Goal: Transaction & Acquisition: Book appointment/travel/reservation

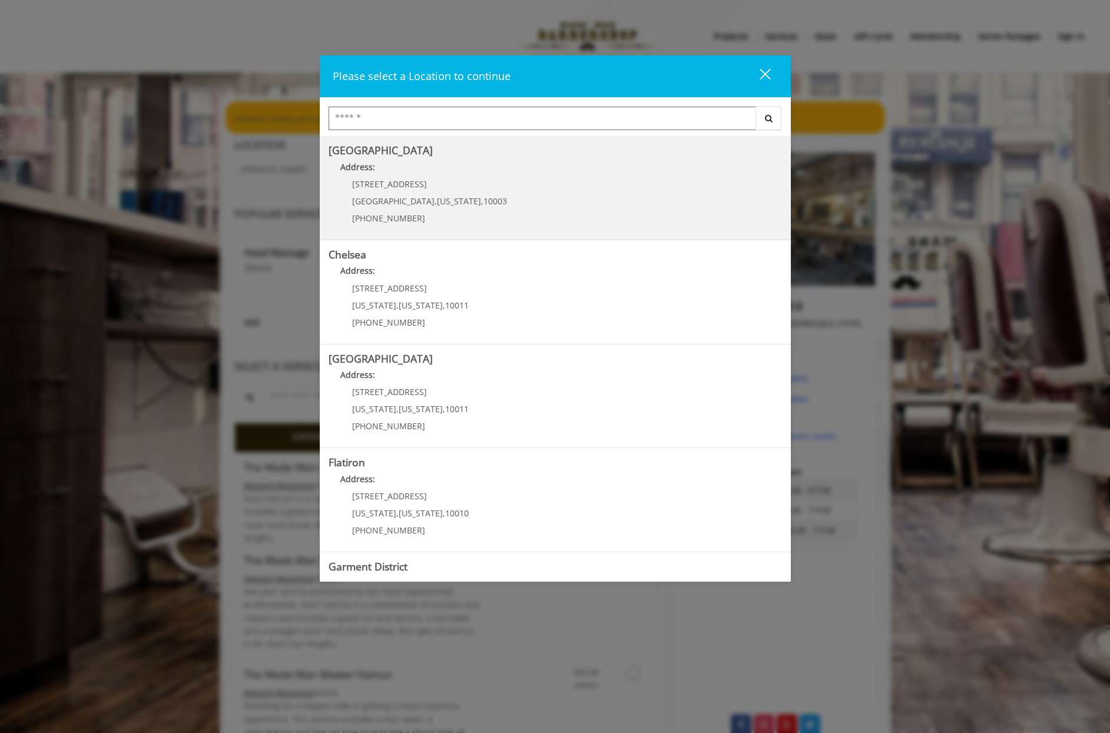
scroll to position [80, 0]
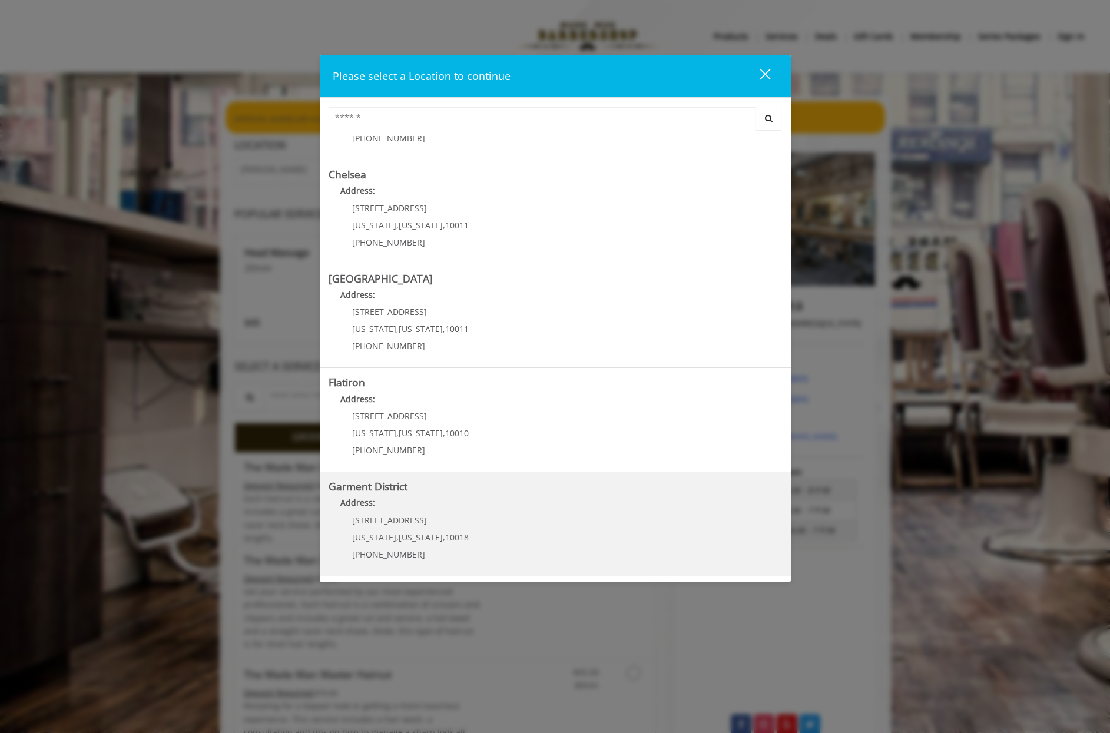
click at [447, 513] on District "Address:" at bounding box center [555, 505] width 453 height 19
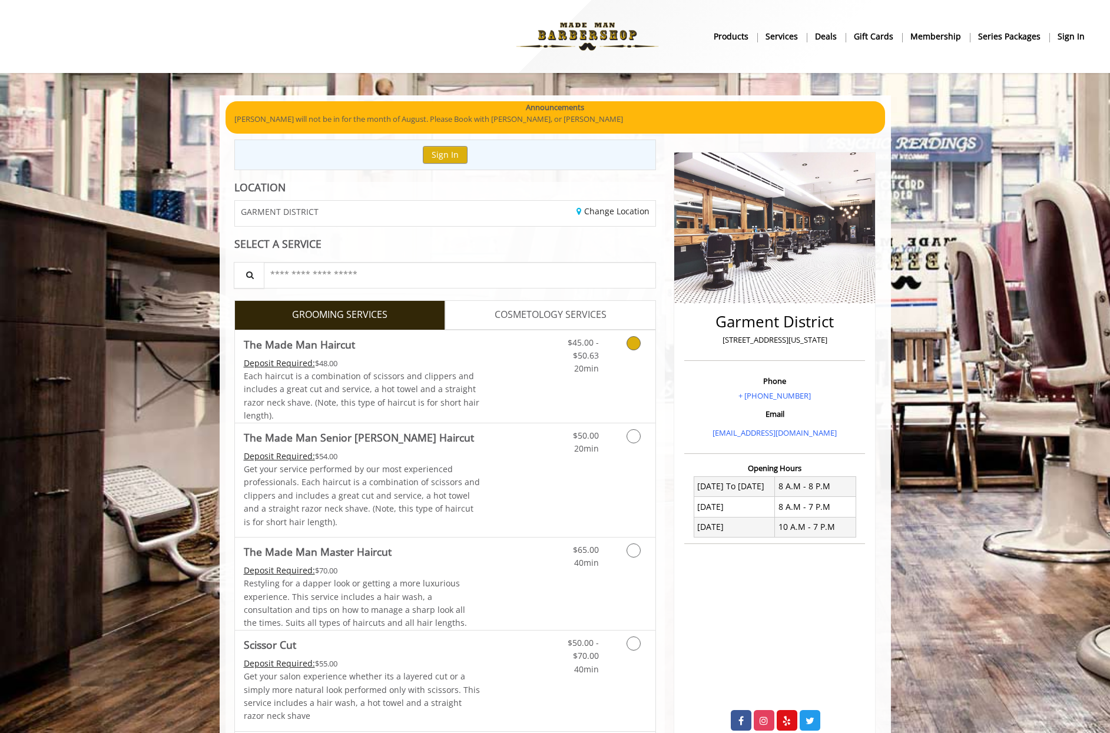
click at [631, 344] on icon "Grooming services" at bounding box center [633, 343] width 14 height 14
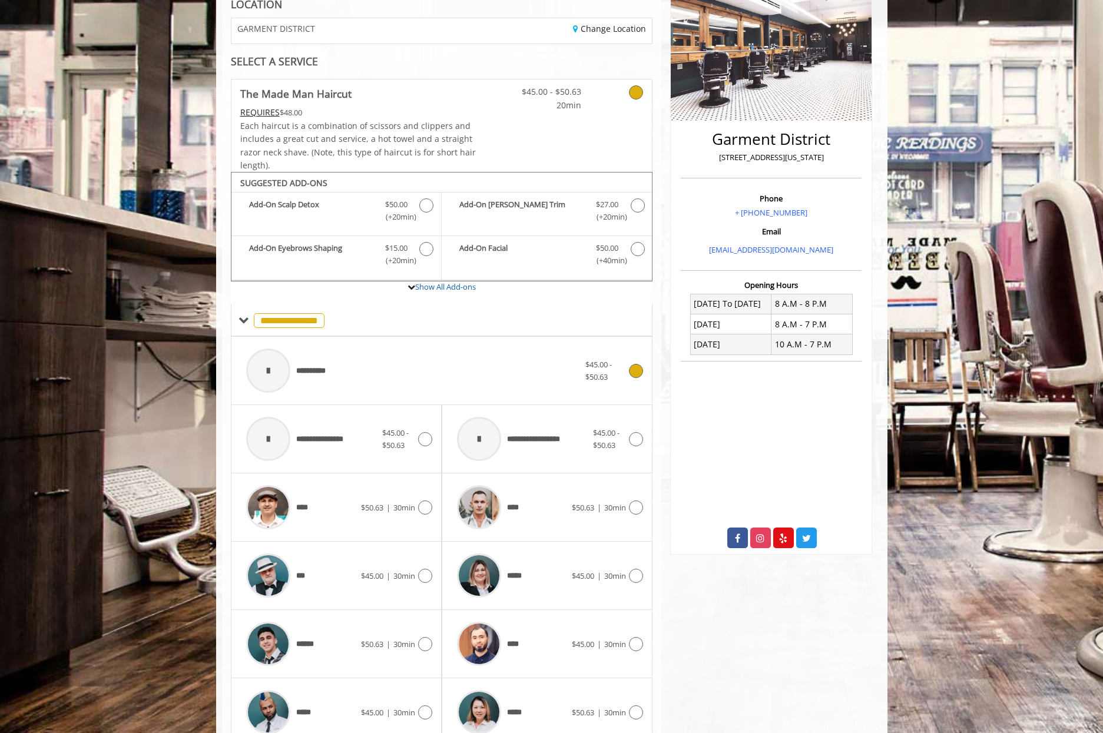
scroll to position [306, 0]
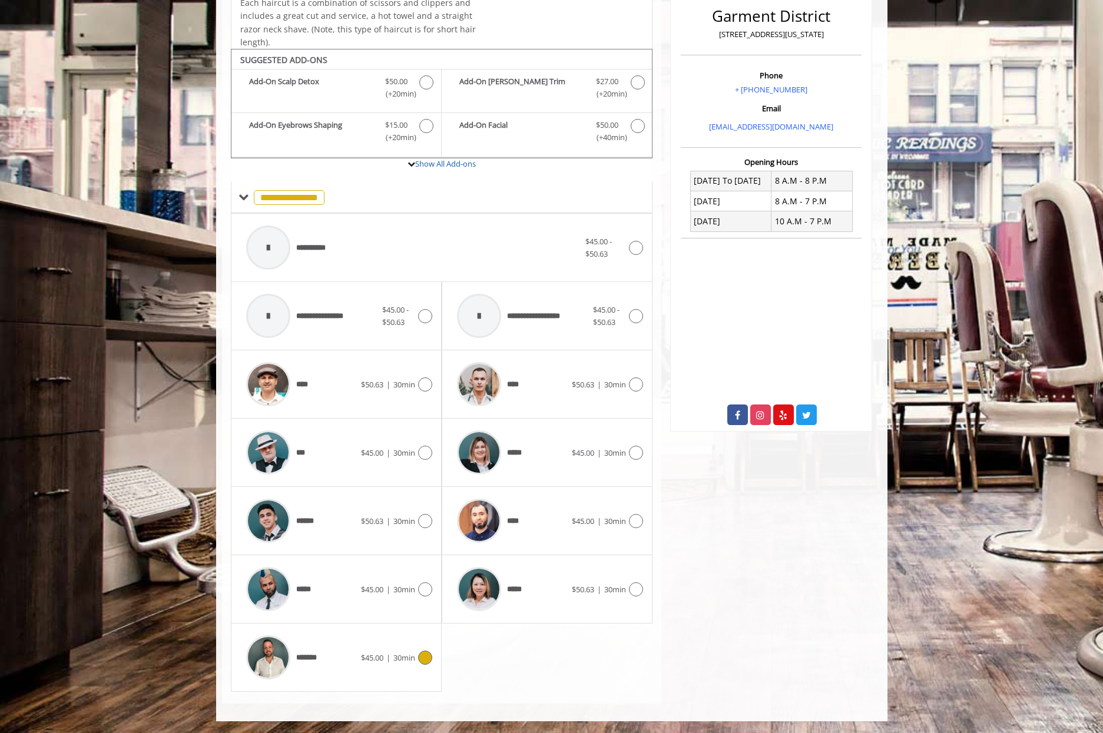
click at [429, 654] on icon at bounding box center [425, 658] width 14 height 14
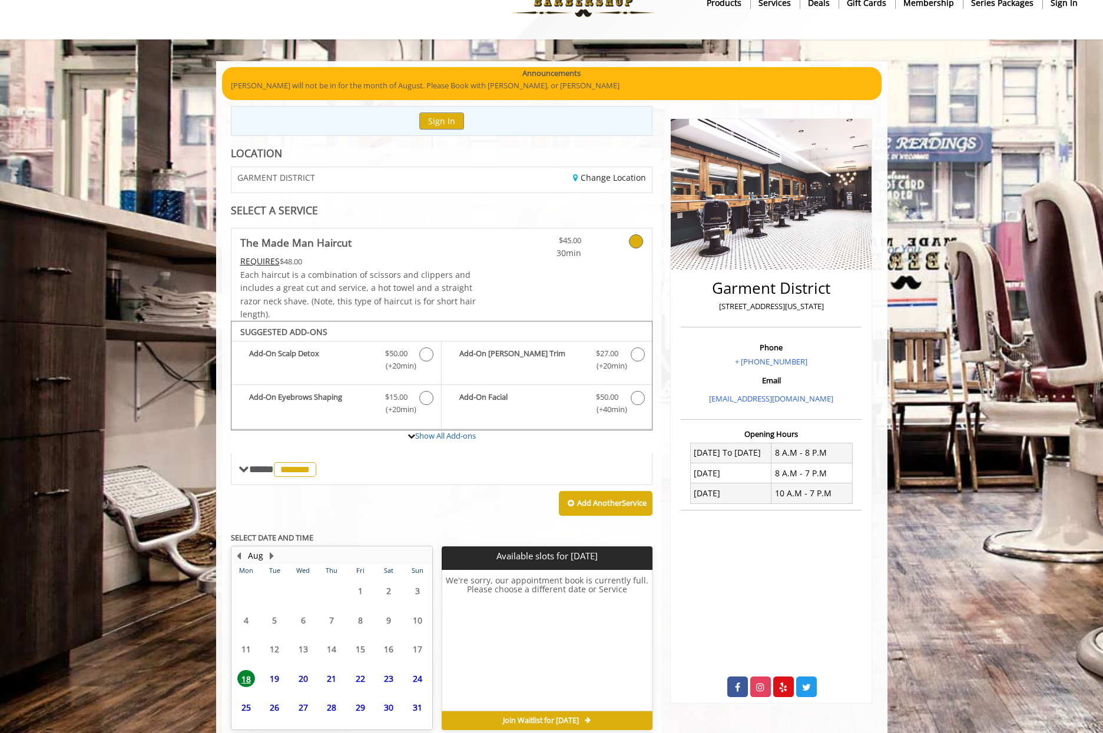
scroll to position [88, 0]
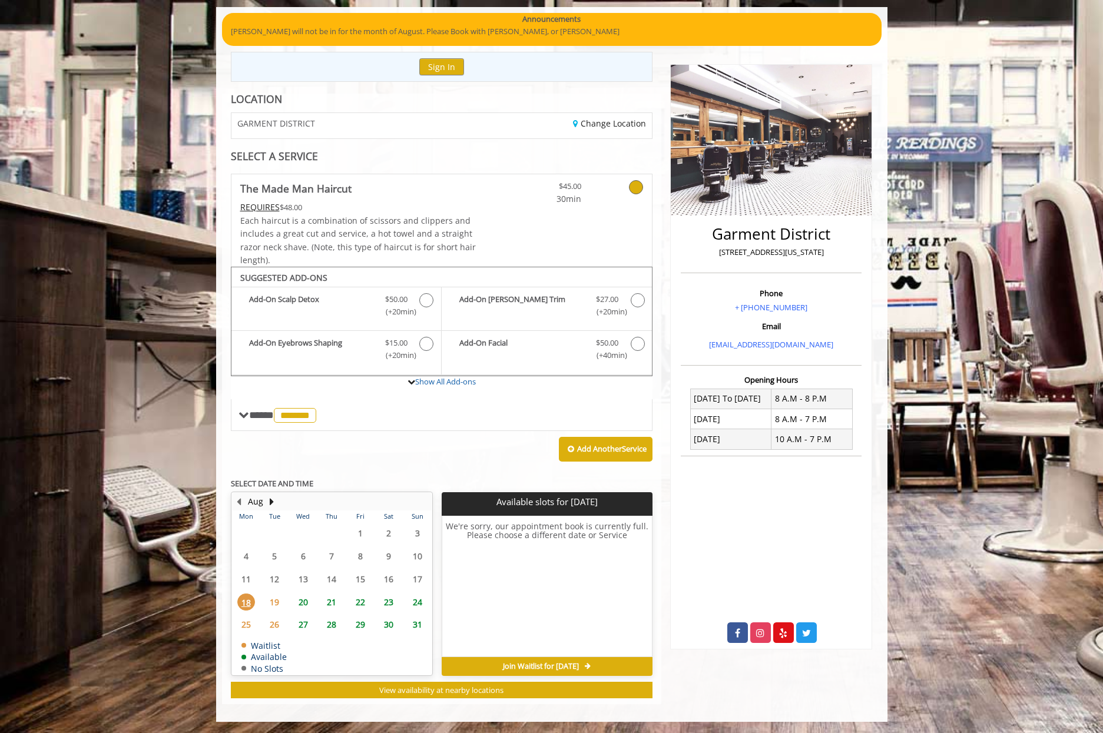
click at [274, 599] on span "19" at bounding box center [275, 601] width 18 height 17
click at [304, 601] on span "20" at bounding box center [303, 601] width 18 height 17
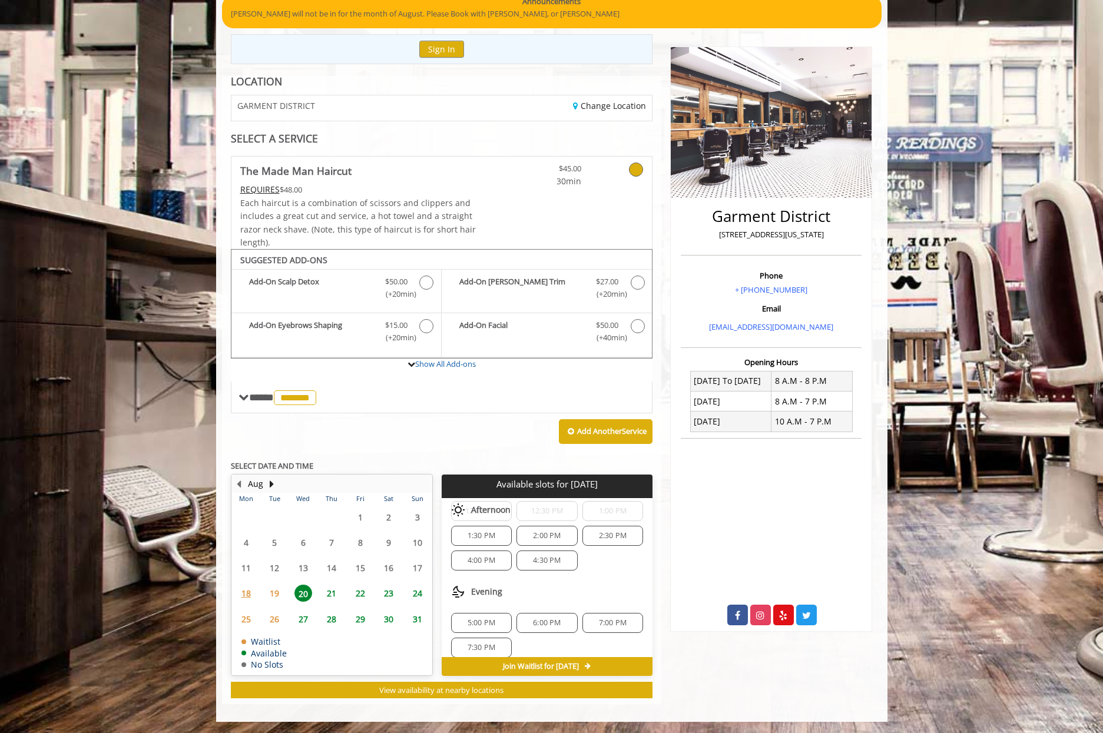
scroll to position [98, 0]
click at [540, 615] on span "6:00 PM" at bounding box center [547, 616] width 28 height 9
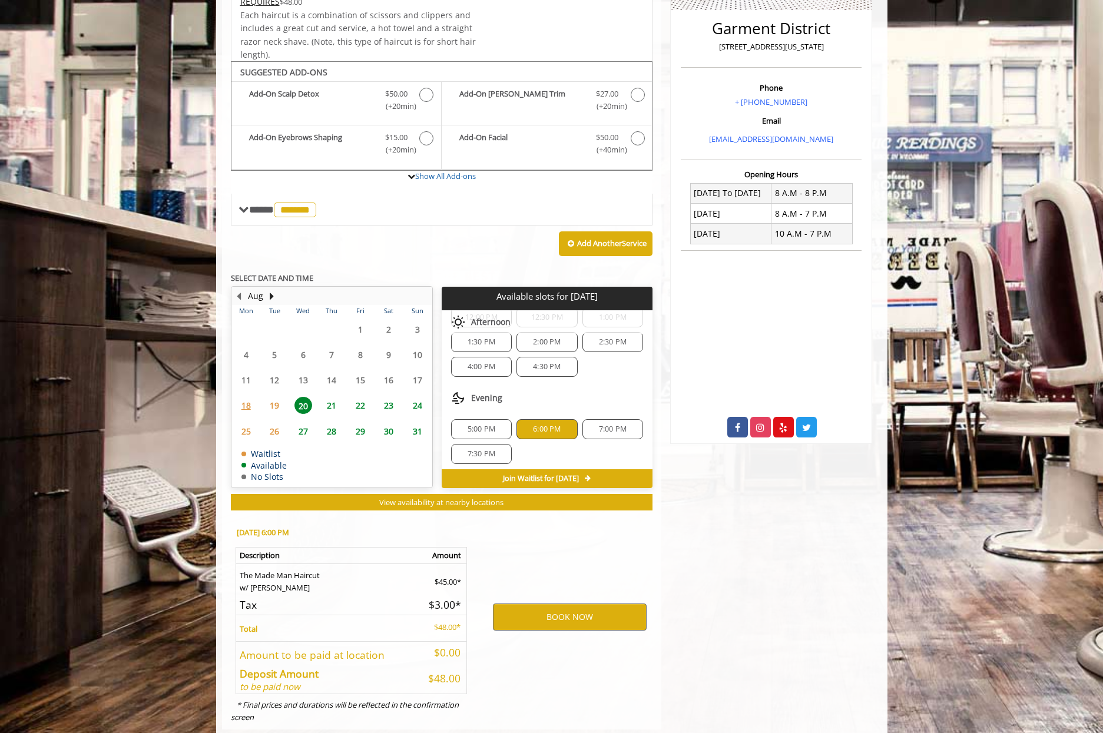
scroll to position [319, 0]
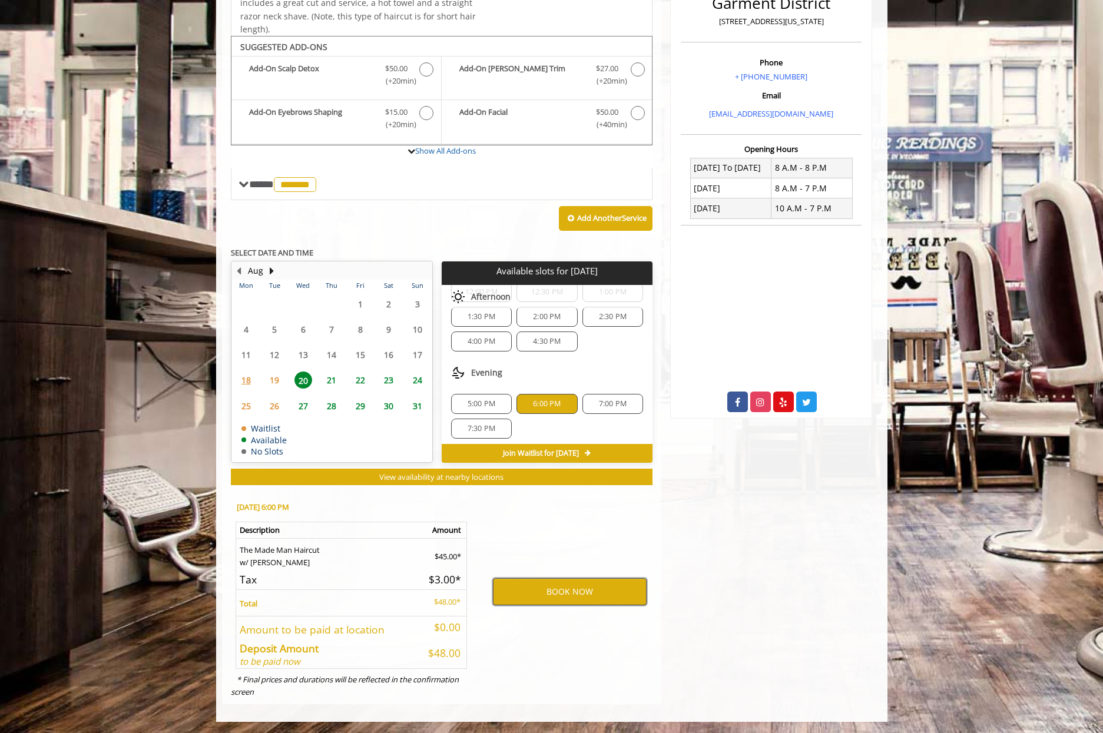
click at [538, 585] on button "BOOK NOW" at bounding box center [570, 591] width 154 height 27
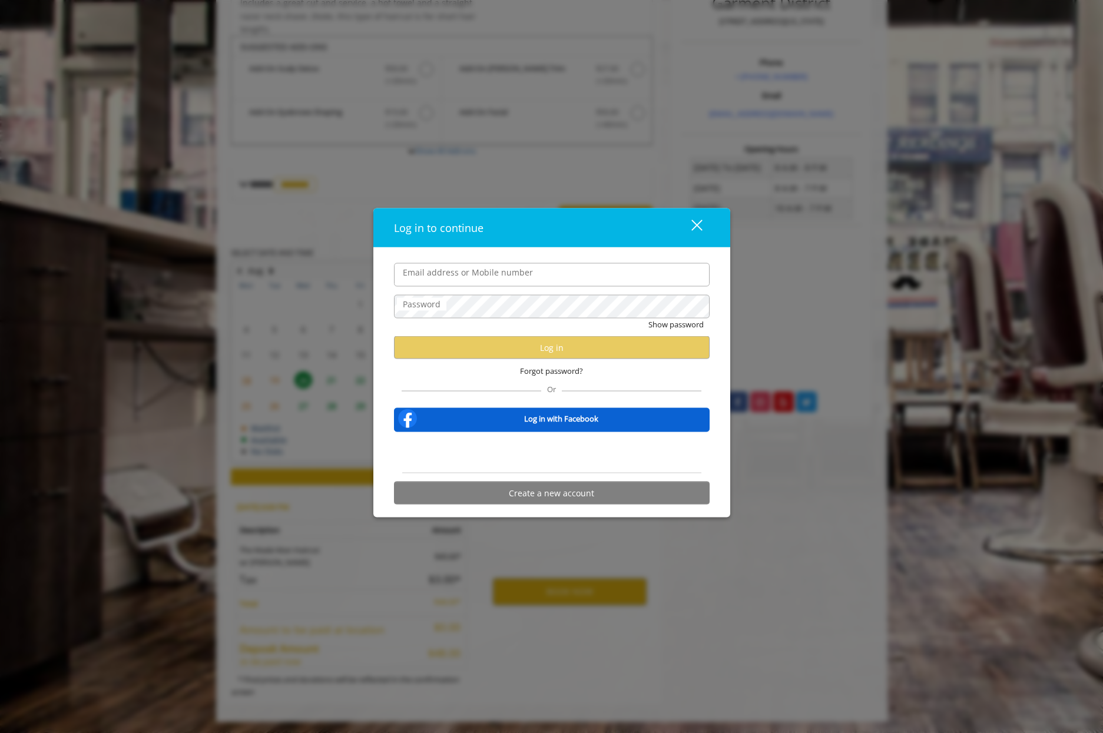
click at [495, 274] on input "Email address or Mobile number" at bounding box center [552, 275] width 316 height 24
type input "**********"
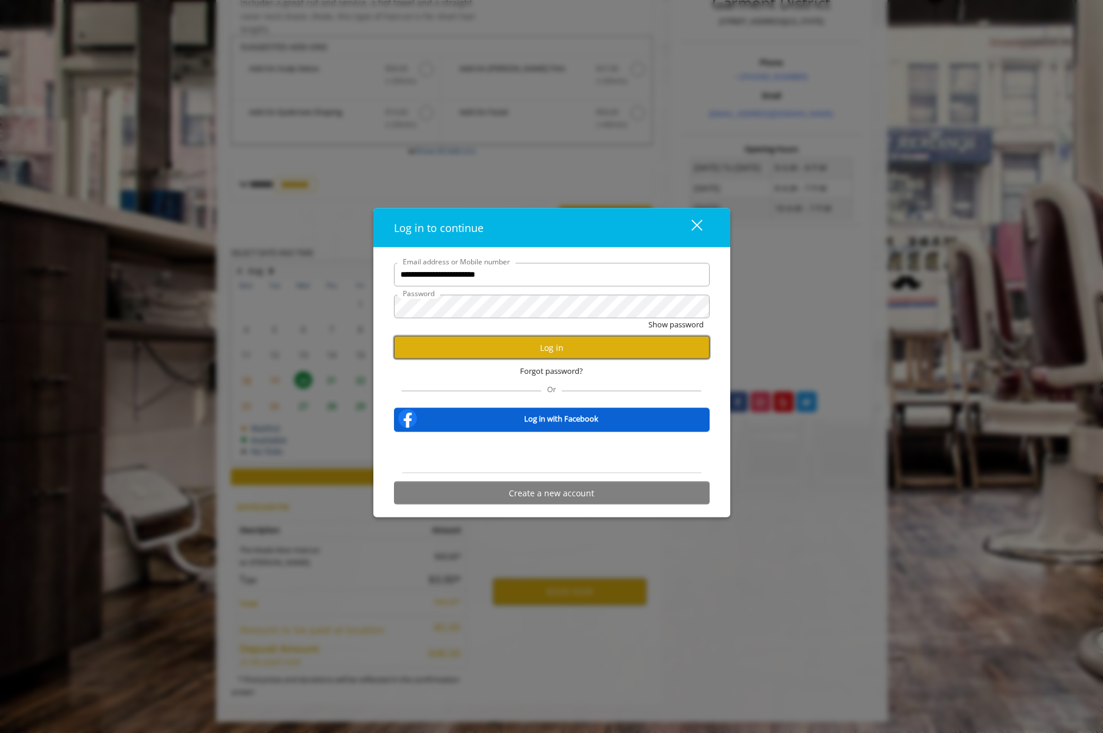
click at [559, 349] on button "Log in" at bounding box center [552, 347] width 316 height 23
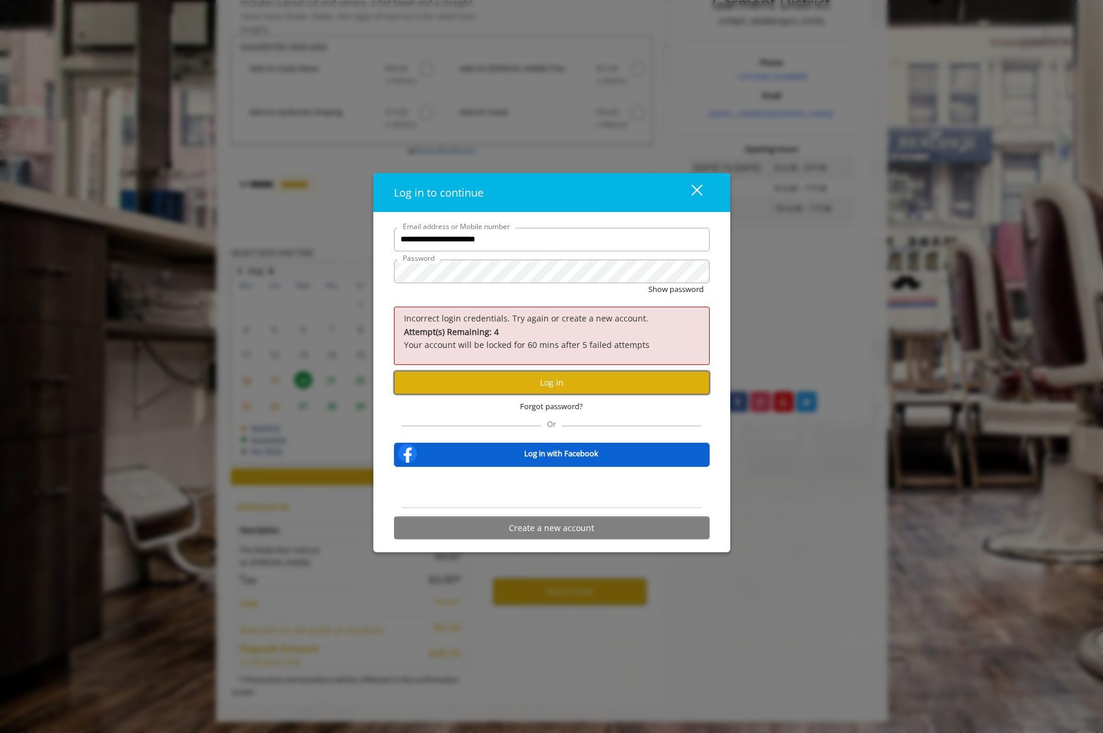
click at [556, 384] on button "Log in" at bounding box center [552, 382] width 316 height 23
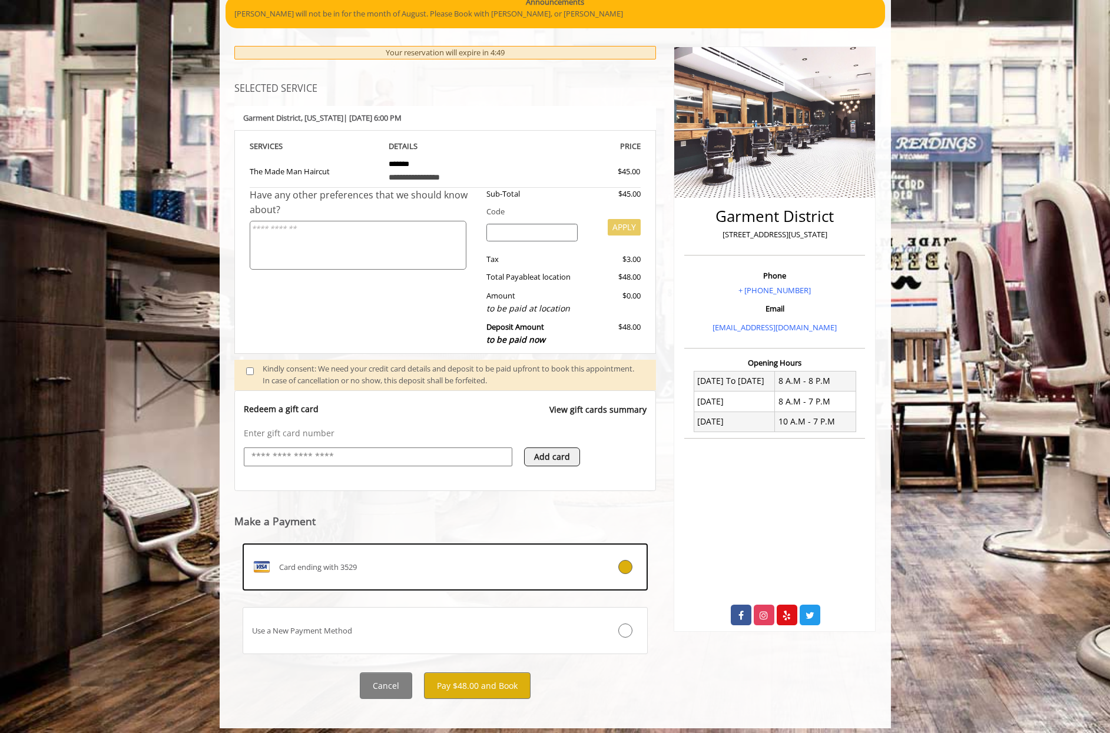
scroll to position [108, 0]
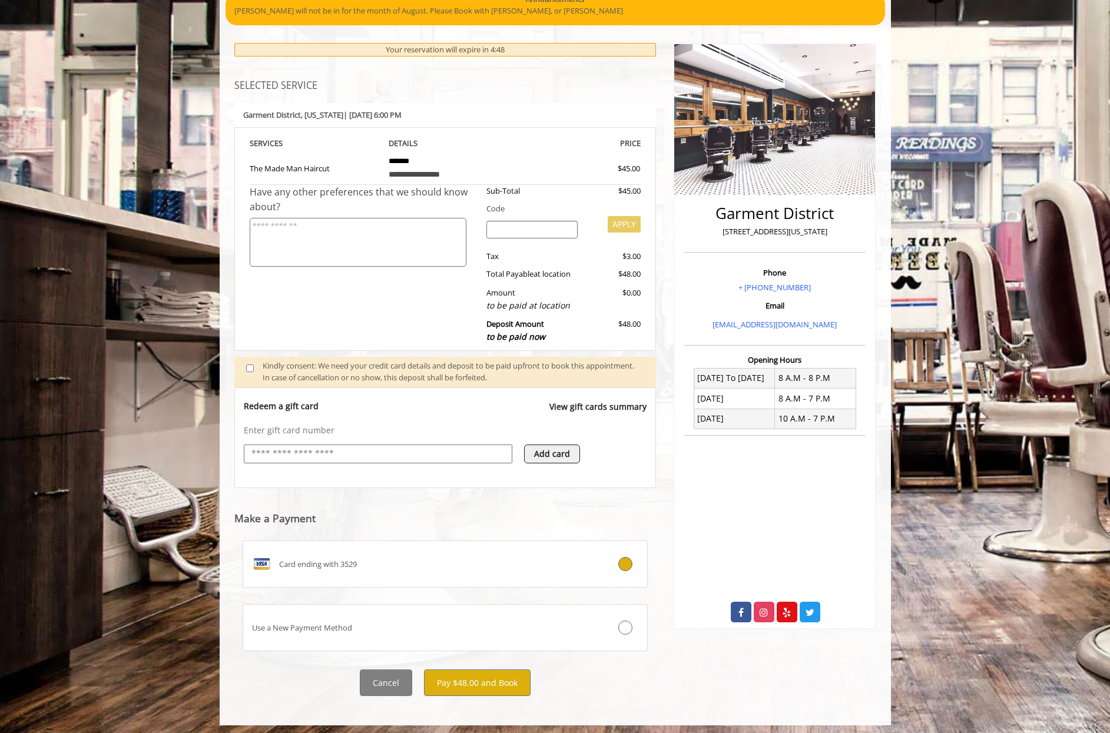
click at [366, 452] on input "text" at bounding box center [378, 454] width 256 height 14
type input "**********"
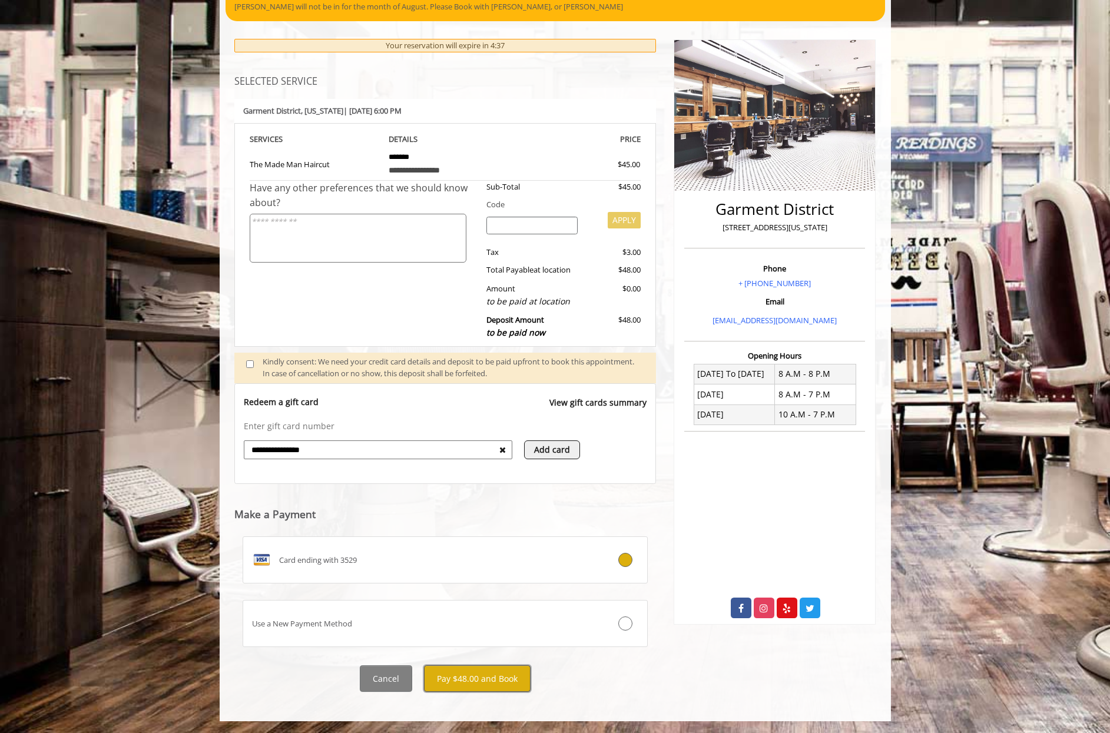
click at [475, 679] on button "Pay $48.00 and Book" at bounding box center [477, 678] width 107 height 26
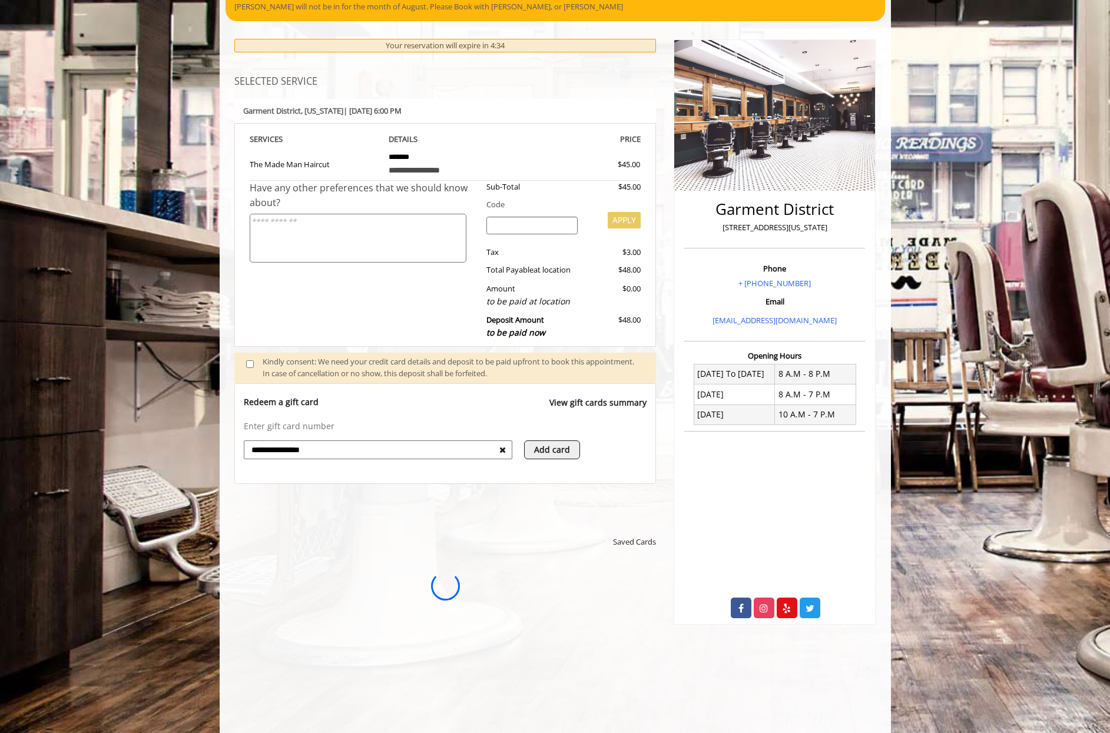
scroll to position [0, 0]
